Goal: Task Accomplishment & Management: Use online tool/utility

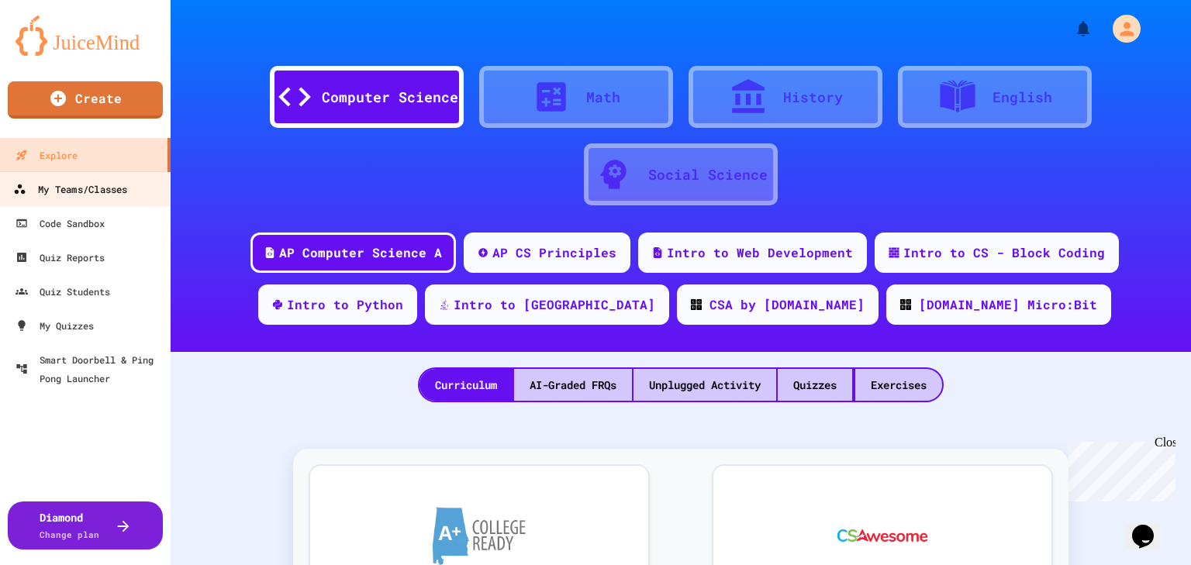
click at [114, 185] on div "My Teams/Classes" at bounding box center [70, 189] width 114 height 19
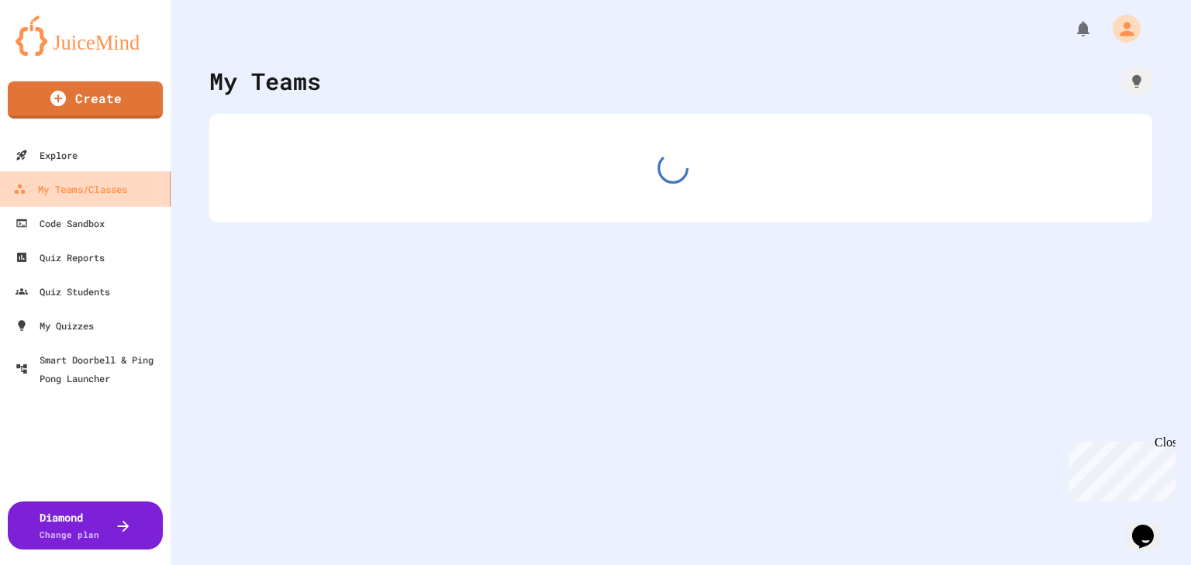
click at [114, 185] on div "My Teams/Classes" at bounding box center [70, 189] width 114 height 19
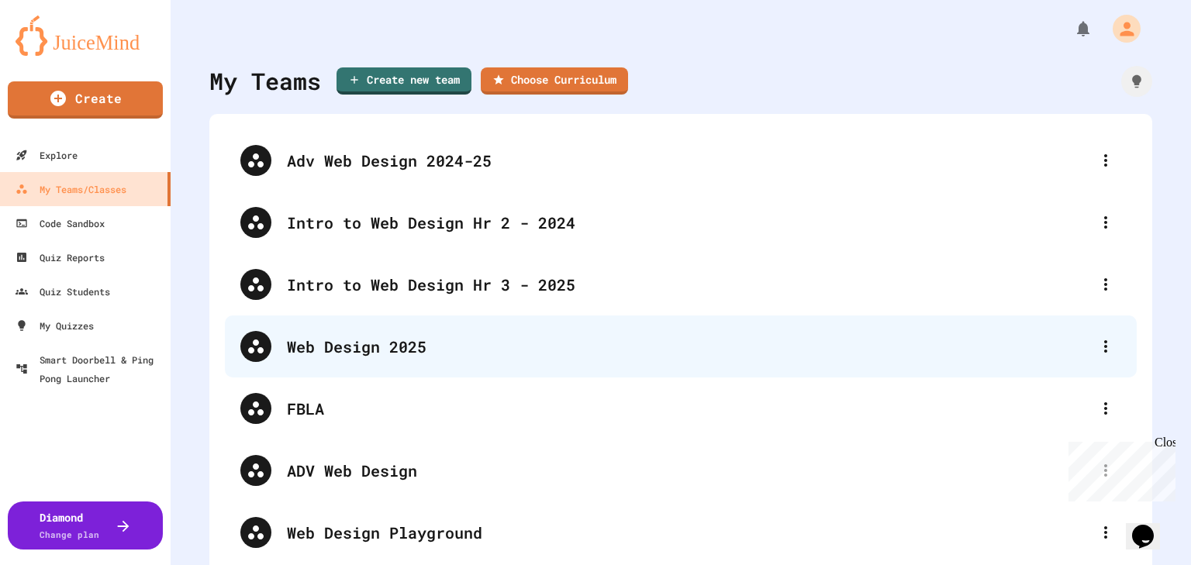
click at [403, 349] on div "Web Design 2025" at bounding box center [688, 346] width 803 height 23
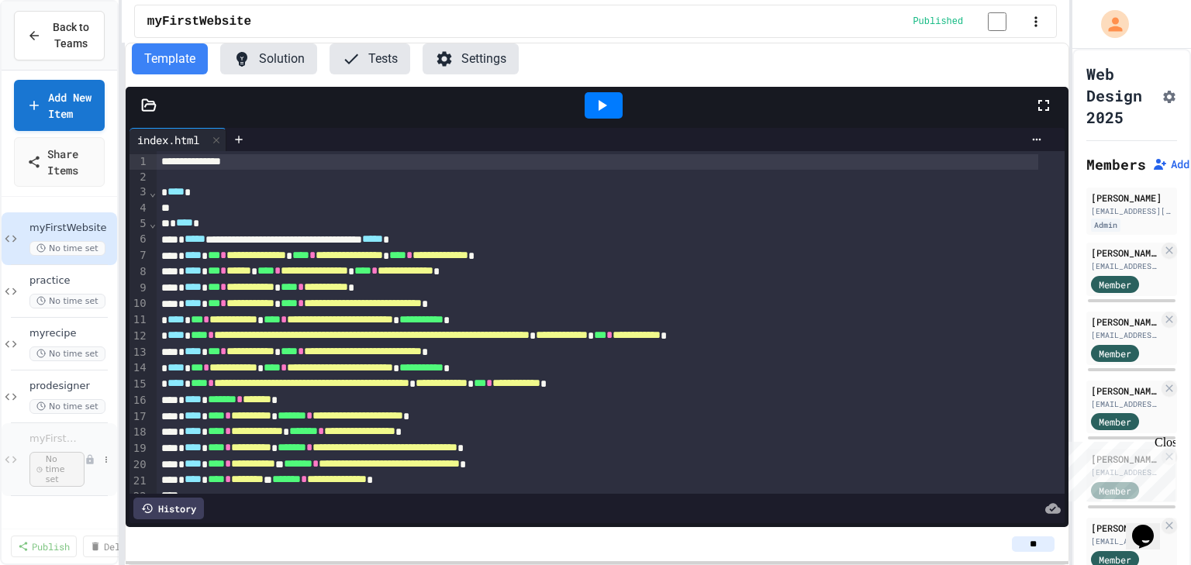
click at [78, 352] on div "myFirstWebsite9-25 No time set" at bounding box center [56, 460] width 55 height 54
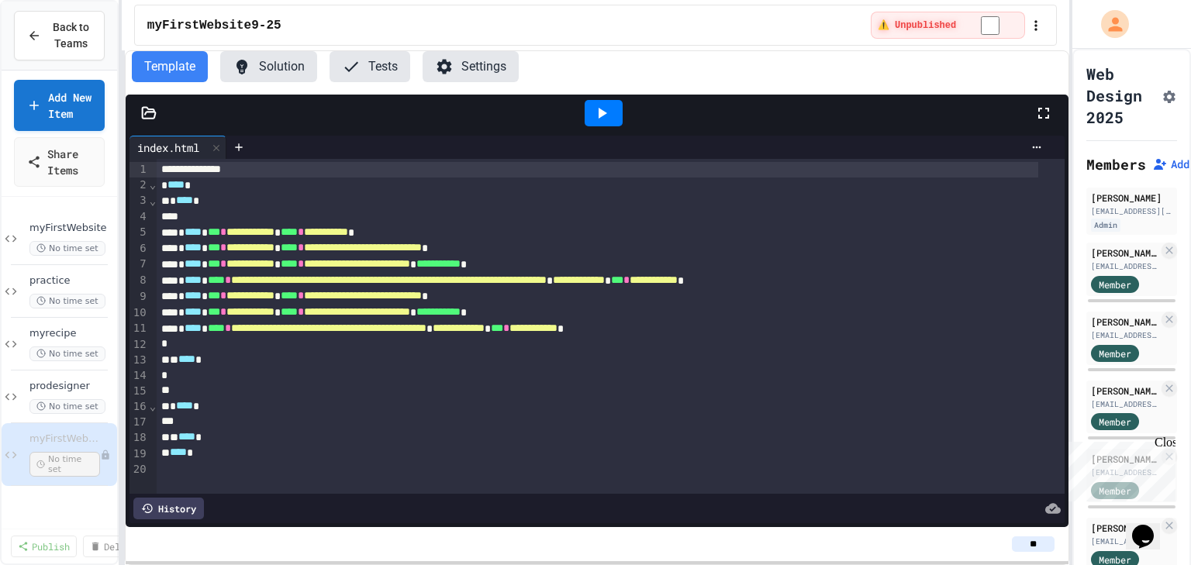
click at [148, 106] on icon at bounding box center [149, 113] width 16 height 16
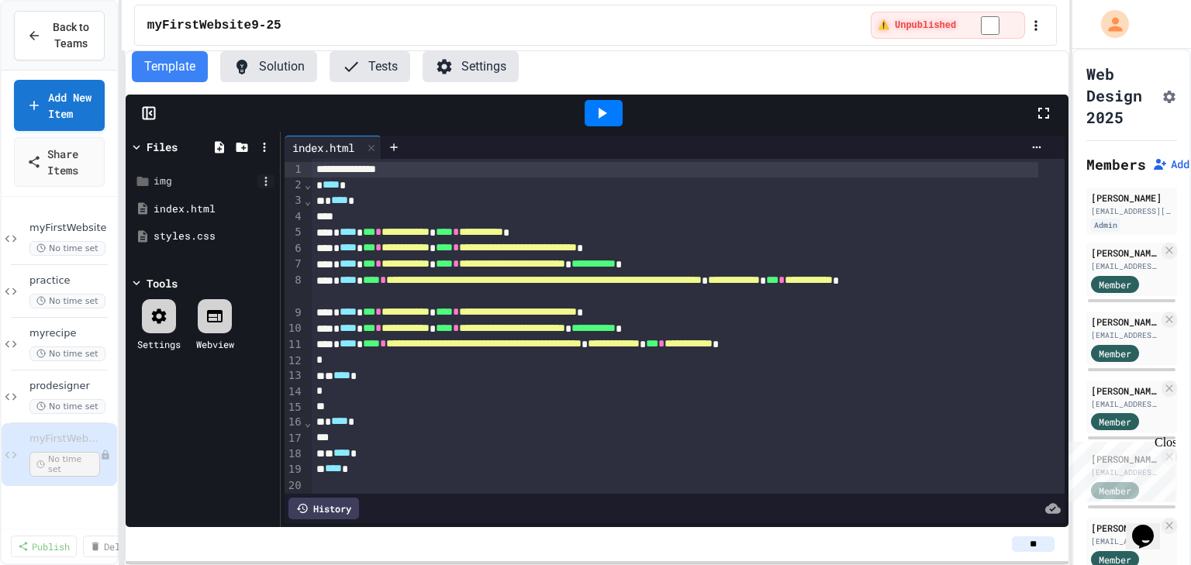
click at [267, 181] on icon at bounding box center [266, 181] width 14 height 14
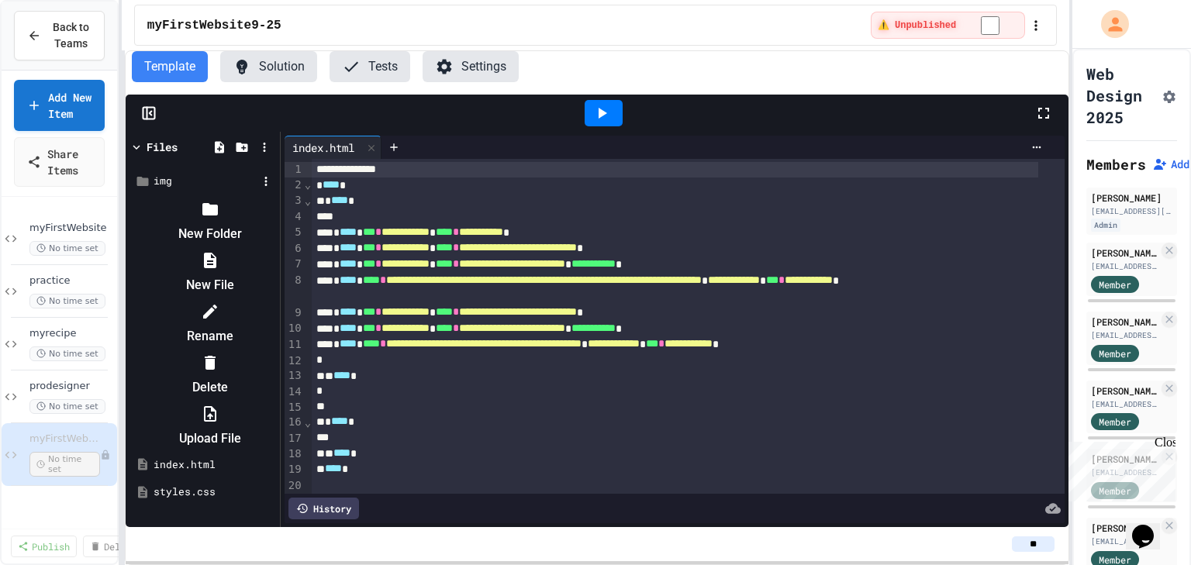
click at [276, 352] on li "Upload File" at bounding box center [210, 427] width 131 height 50
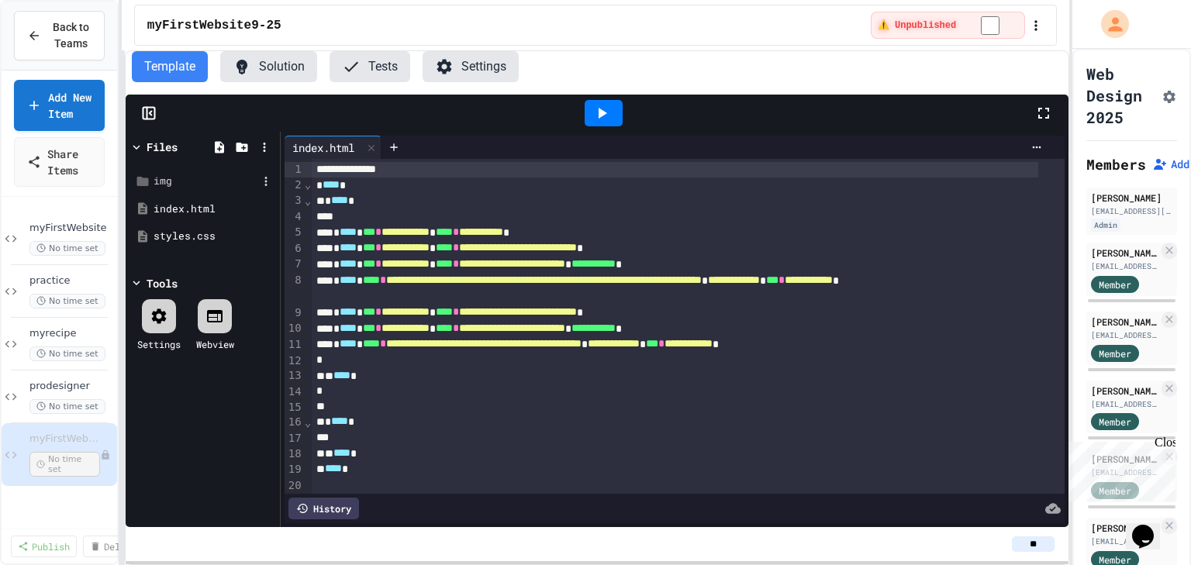
click at [162, 183] on div "img" at bounding box center [206, 182] width 104 height 16
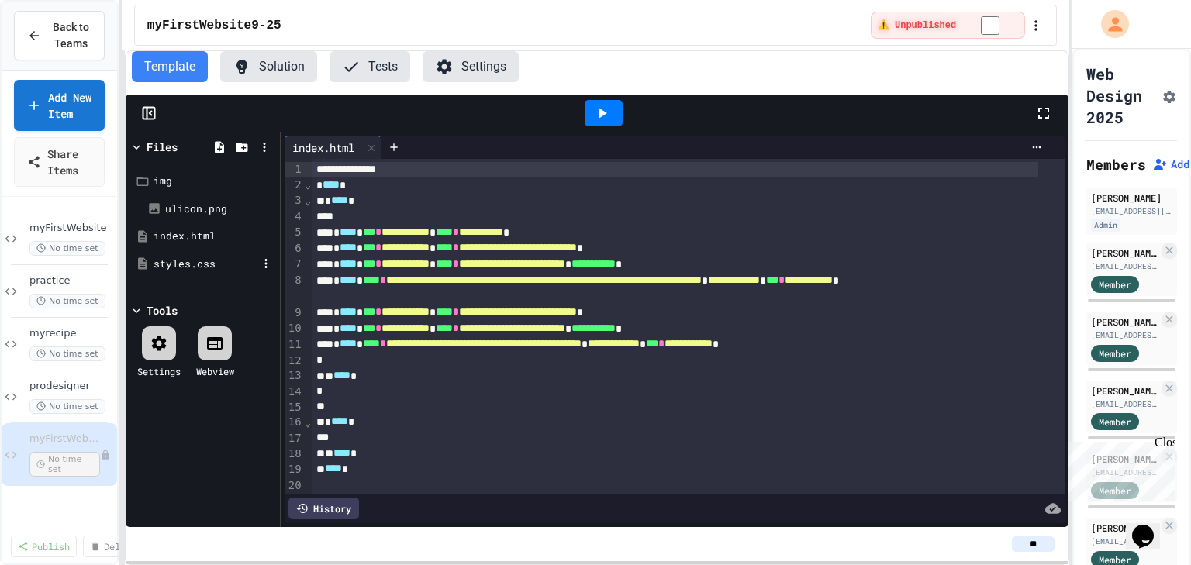
click at [170, 261] on div "styles.css" at bounding box center [206, 265] width 104 height 16
